Goal: Find specific page/section: Find specific page/section

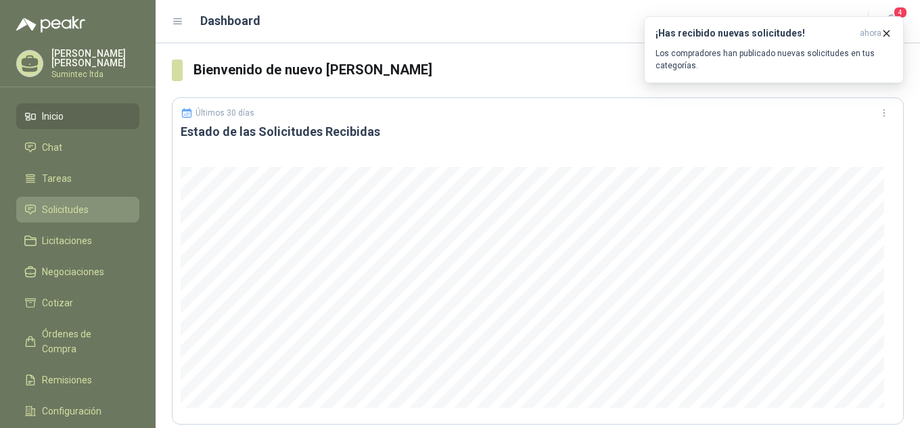
click at [80, 207] on span "Solicitudes" at bounding box center [65, 209] width 47 height 15
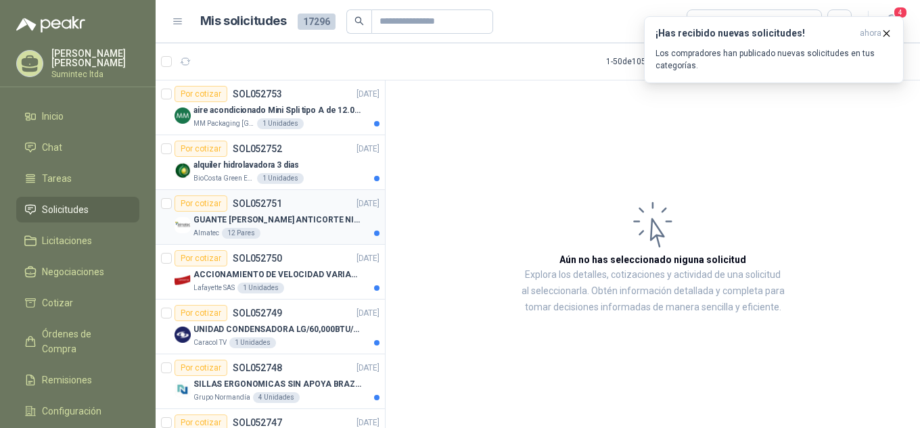
click at [312, 224] on p "GUANTE [PERSON_NAME] ANTICORTE NIV 5 TALLA L" at bounding box center [277, 220] width 168 height 13
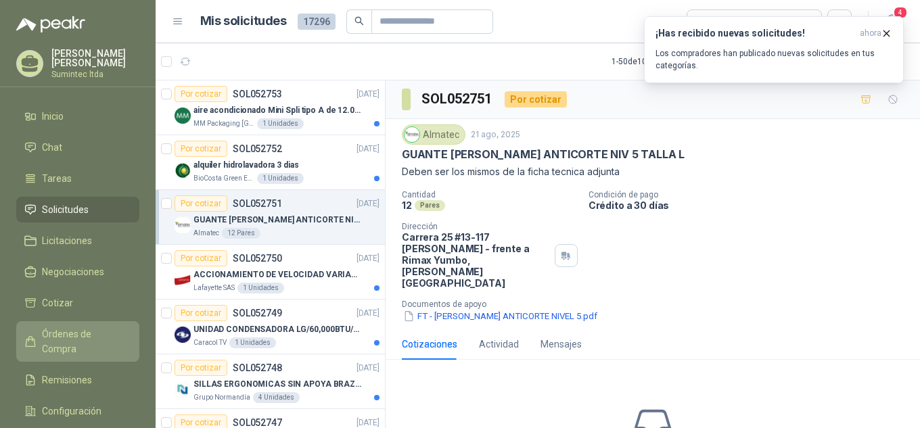
click at [70, 339] on link "Órdenes de Compra" at bounding box center [77, 341] width 123 height 41
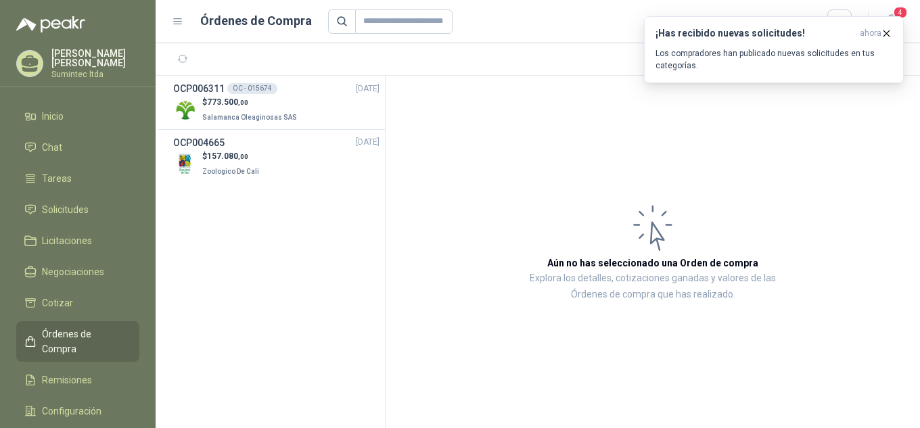
click at [75, 193] on ul "Inicio Chat Tareas Solicitudes Licitaciones Negociaciones Cotizar Órdenes de Co…" at bounding box center [78, 281] width 156 height 357
click at [80, 209] on span "Solicitudes" at bounding box center [65, 209] width 47 height 15
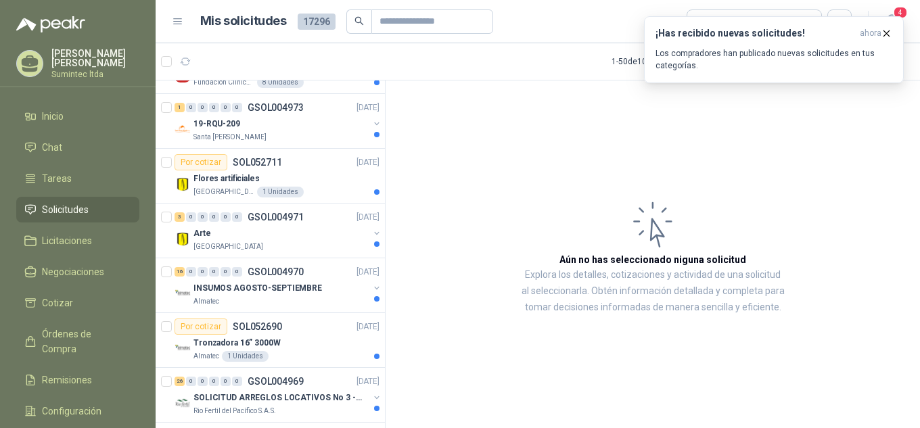
scroll to position [1252, 0]
